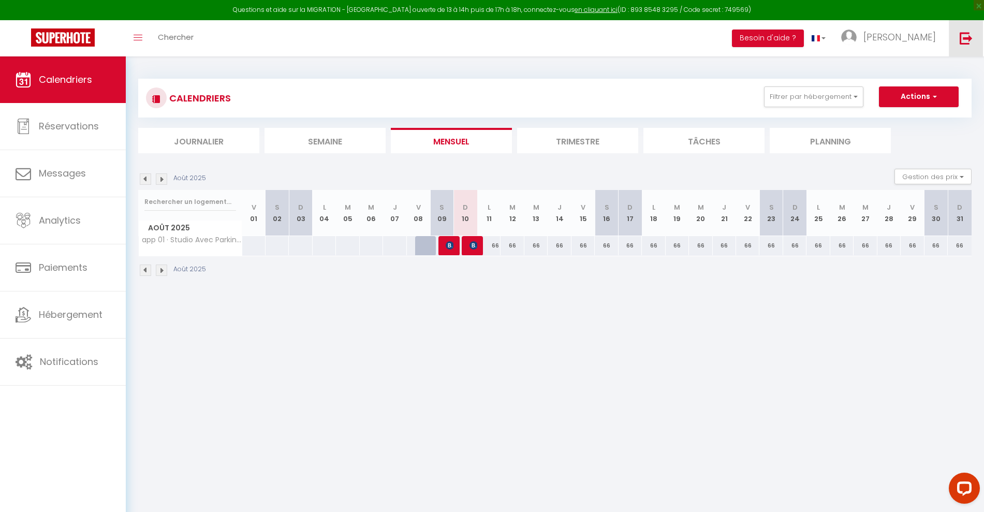
click at [966, 38] on img at bounding box center [966, 38] width 13 height 13
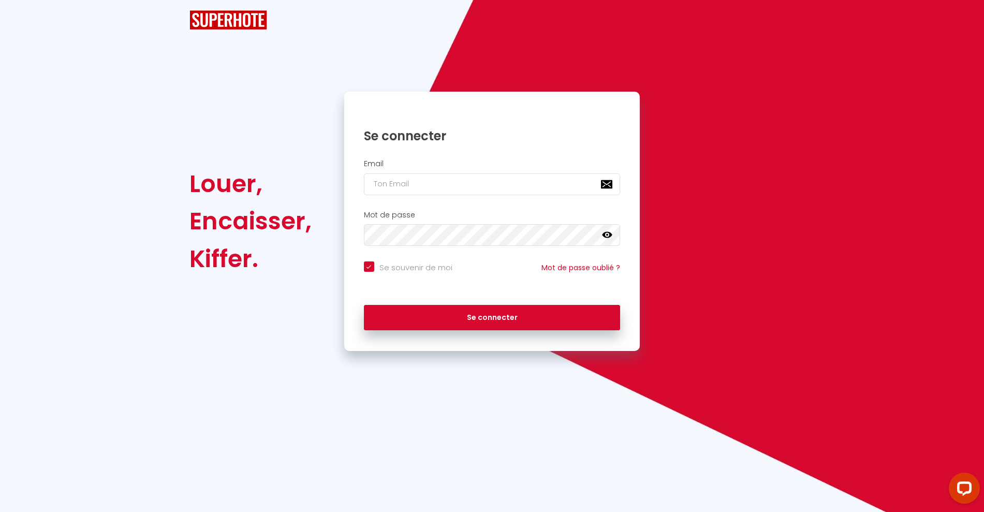
checkbox input "true"
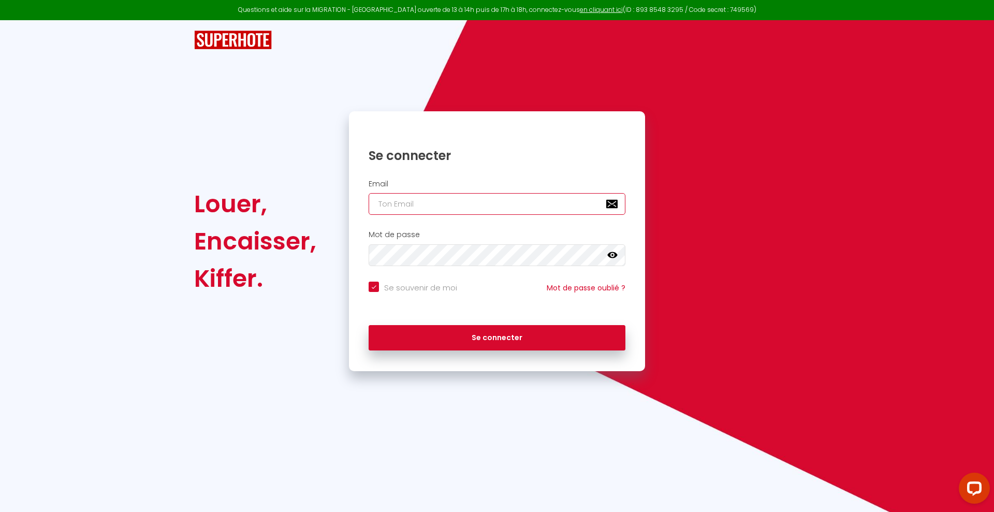
type input "A"
checkbox input "true"
click at [430, 204] on input "A" at bounding box center [497, 204] width 257 height 22
checkbox input "true"
paste input "[EMAIL_ADDRESS][DOMAIN_NAME]"
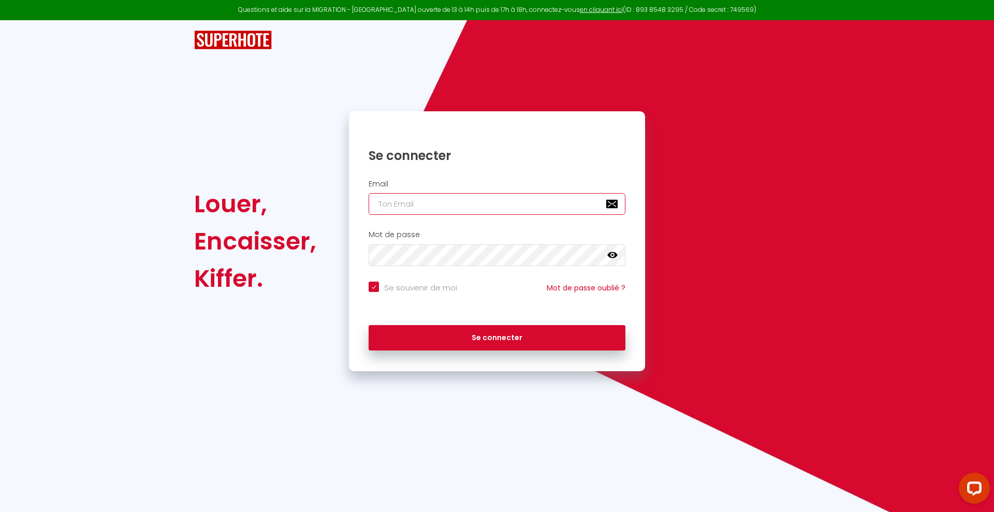
type input "[EMAIL_ADDRESS][DOMAIN_NAME]"
checkbox input "true"
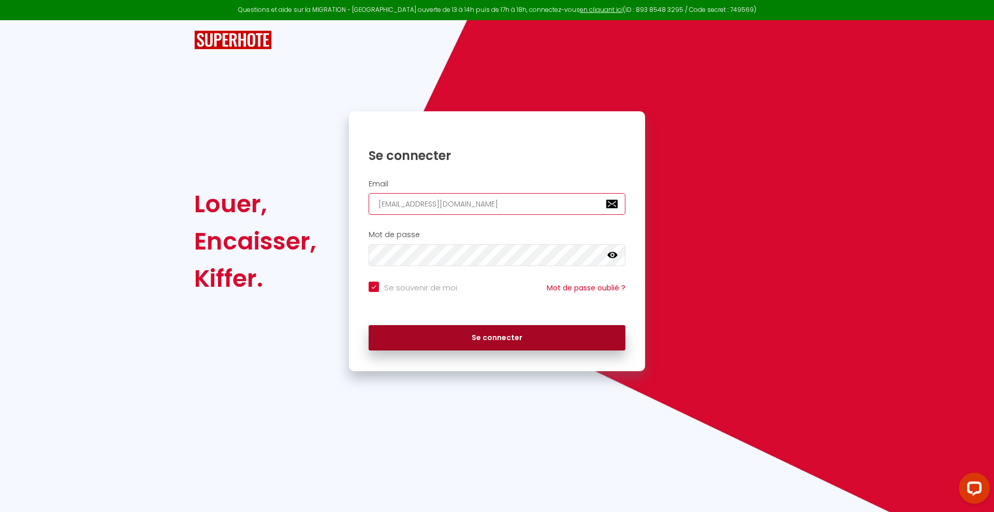
type input "[EMAIL_ADDRESS][DOMAIN_NAME]"
click at [471, 334] on button "Se connecter" at bounding box center [497, 338] width 257 height 26
checkbox input "true"
